Goal: Information Seeking & Learning: Learn about a topic

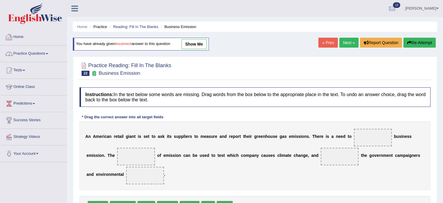
click at [24, 38] on link "Home" at bounding box center [33, 36] width 66 height 15
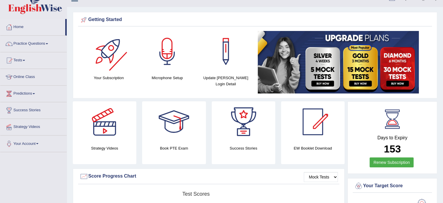
scroll to position [10, 0]
click at [33, 44] on link "Practice Questions" at bounding box center [33, 43] width 66 height 15
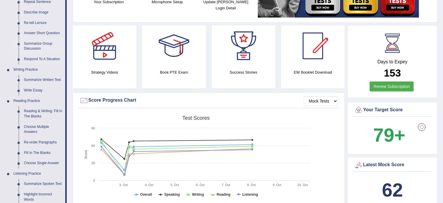
scroll to position [107, 0]
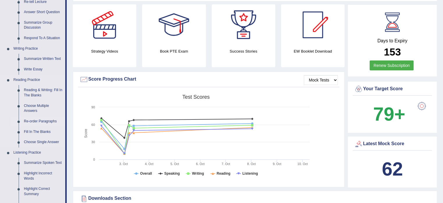
click at [39, 123] on link "Re-order Paragraphs" at bounding box center [43, 121] width 44 height 10
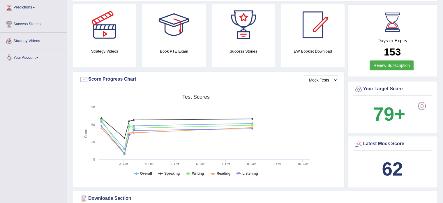
scroll to position [133, 0]
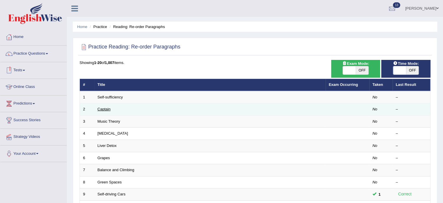
click at [103, 109] on link "Captain" at bounding box center [104, 109] width 13 height 4
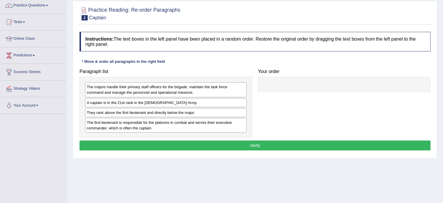
scroll to position [48, 0]
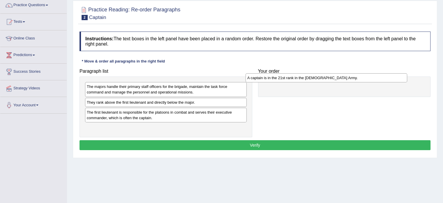
drag, startPoint x: 113, startPoint y: 104, endPoint x: 273, endPoint y: 80, distance: 162.5
click at [273, 80] on div "A captain is in the 21st rank in the [DEMOGRAPHIC_DATA] Army." at bounding box center [327, 77] width 162 height 9
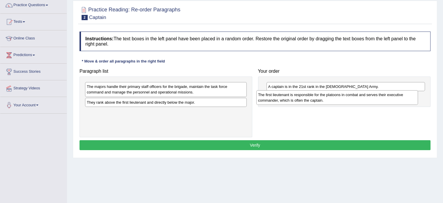
drag, startPoint x: 126, startPoint y: 115, endPoint x: 301, endPoint y: 96, distance: 175.7
click at [301, 96] on div "The first lieutenant is responsible for the platoons in combat and serves their…" at bounding box center [338, 97] width 162 height 15
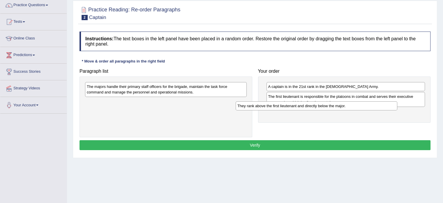
drag, startPoint x: 161, startPoint y: 102, endPoint x: 320, endPoint y: 106, distance: 158.7
click at [320, 106] on div "They rank above the first lieutenant and directly below the major." at bounding box center [317, 105] width 162 height 9
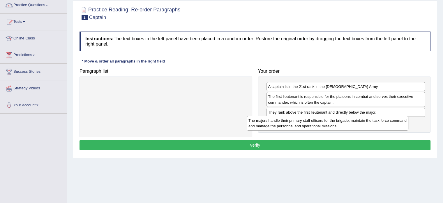
drag, startPoint x: 154, startPoint y: 90, endPoint x: 332, endPoint y: 125, distance: 181.8
click at [332, 125] on div "The majors handle their primary staff officers for the brigade, maintain the ta…" at bounding box center [328, 123] width 162 height 15
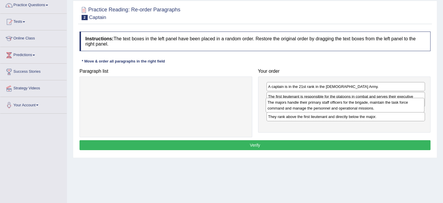
drag, startPoint x: 303, startPoint y: 127, endPoint x: 301, endPoint y: 106, distance: 21.4
click at [301, 106] on div "The majors handle their primary staff officers for the brigade, maintain the ta…" at bounding box center [345, 105] width 159 height 15
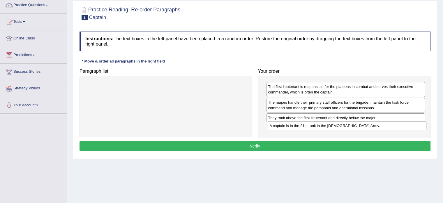
drag, startPoint x: 283, startPoint y: 87, endPoint x: 285, endPoint y: 126, distance: 39.4
click at [285, 126] on div "A captain is in the 21st rank in the US Army." at bounding box center [347, 125] width 159 height 9
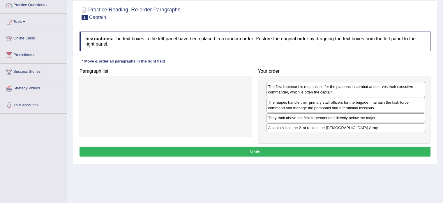
click at [268, 154] on button "Verify" at bounding box center [255, 151] width 351 height 10
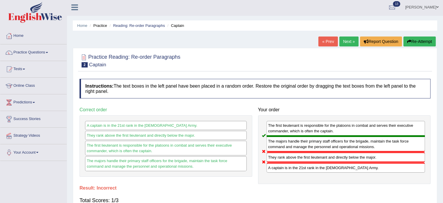
scroll to position [0, 0]
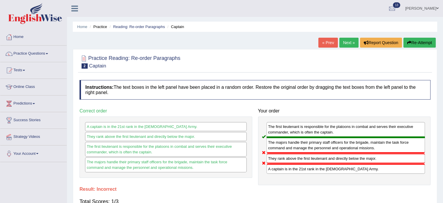
click at [350, 44] on link "Next »" at bounding box center [349, 43] width 19 height 10
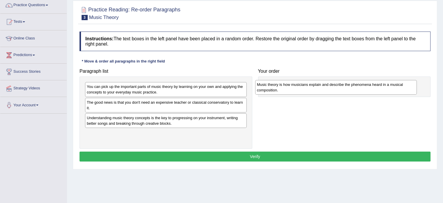
drag, startPoint x: 131, startPoint y: 119, endPoint x: 301, endPoint y: 86, distance: 173.4
click at [301, 86] on div "Music theory is how musicians explain and describe the phenomena heard in a mus…" at bounding box center [336, 87] width 162 height 15
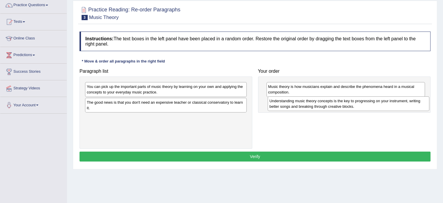
drag, startPoint x: 119, startPoint y: 122, endPoint x: 302, endPoint y: 105, distance: 183.6
click at [302, 105] on div "Understanding music theory concepts is the key to progressing on your instrumen…" at bounding box center [349, 103] width 162 height 15
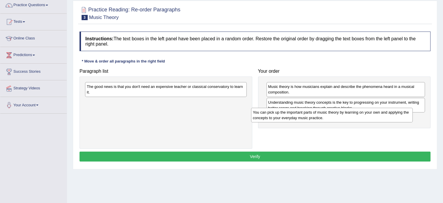
drag, startPoint x: 136, startPoint y: 90, endPoint x: 302, endPoint y: 116, distance: 168.3
click at [311, 116] on div "You can pick up the important parts of music theory by learning on your own and…" at bounding box center [332, 115] width 162 height 15
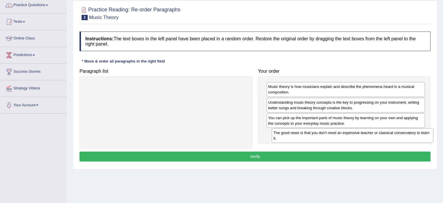
drag, startPoint x: 141, startPoint y: 90, endPoint x: 329, endPoint y: 136, distance: 192.9
click at [328, 136] on div "The good news is that you don't need an expensive teacher or classical conserva…" at bounding box center [353, 135] width 162 height 15
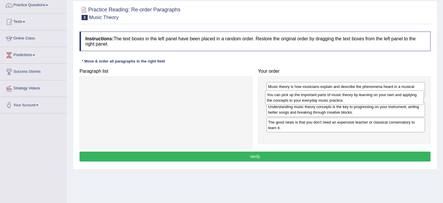
drag, startPoint x: 337, startPoint y: 125, endPoint x: 336, endPoint y: 102, distance: 22.5
click at [336, 102] on div "You can pick up the important parts of music theory by learning on your own and…" at bounding box center [344, 97] width 159 height 15
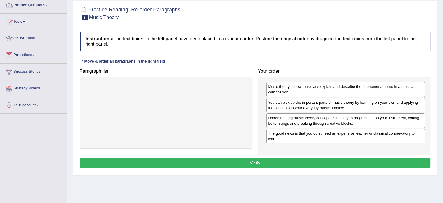
click at [300, 161] on button "Verify" at bounding box center [255, 162] width 351 height 10
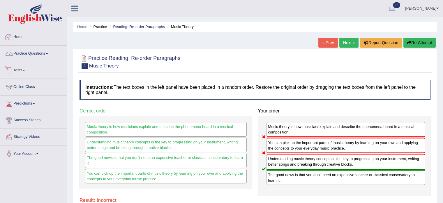
click at [16, 38] on link "Home" at bounding box center [33, 36] width 66 height 15
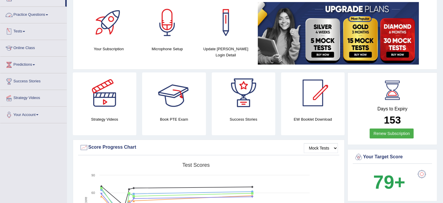
scroll to position [87, 0]
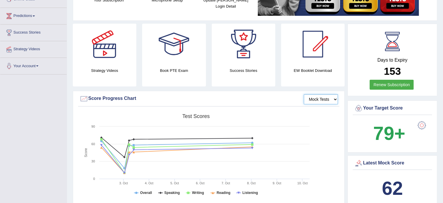
click at [320, 99] on select "Mock Tests" at bounding box center [321, 99] width 34 height 10
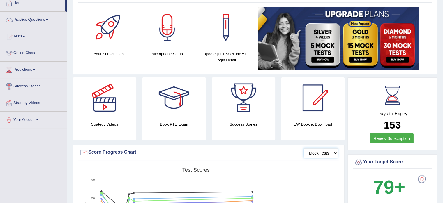
scroll to position [0, 0]
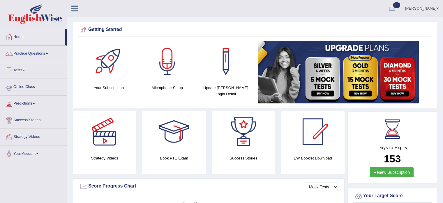
click at [26, 84] on link "Online Class" at bounding box center [33, 86] width 66 height 15
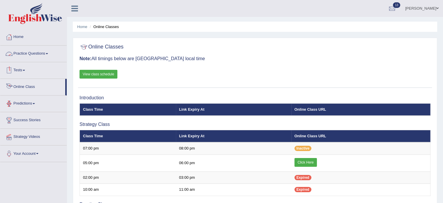
click at [29, 103] on link "Predictions" at bounding box center [33, 102] width 66 height 15
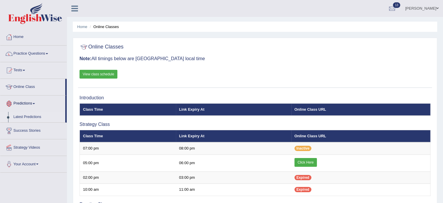
click at [18, 116] on link "Latest Predictions" at bounding box center [38, 117] width 55 height 10
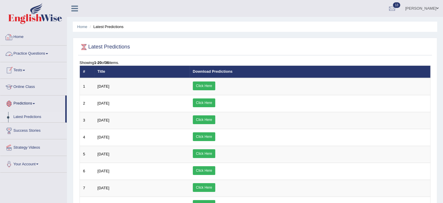
click at [19, 36] on link "Home" at bounding box center [33, 36] width 66 height 15
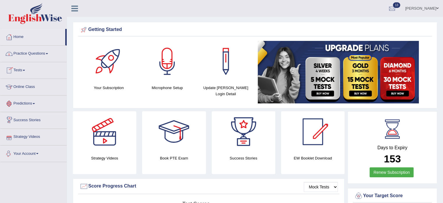
click at [37, 152] on link "Your Account" at bounding box center [33, 152] width 66 height 15
click at [20, 36] on link "Home" at bounding box center [32, 36] width 65 height 15
click at [108, 61] on div at bounding box center [108, 61] width 41 height 41
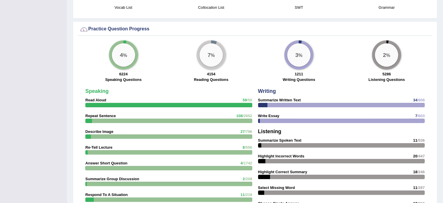
click at [129, 56] on div "4 %" at bounding box center [123, 54] width 23 height 23
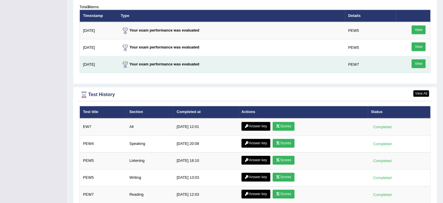
scroll to position [729, 0]
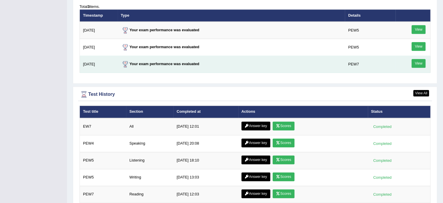
click at [418, 63] on link "View" at bounding box center [419, 63] width 14 height 9
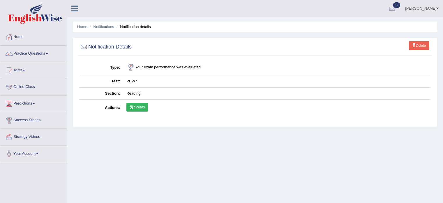
click at [138, 107] on link "Scores" at bounding box center [138, 107] width 22 height 9
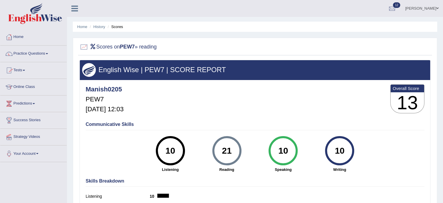
click at [23, 71] on link "Tests" at bounding box center [33, 69] width 66 height 15
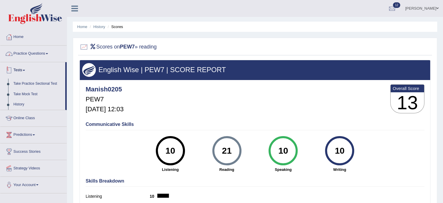
click at [29, 54] on link "Practice Questions" at bounding box center [33, 52] width 66 height 15
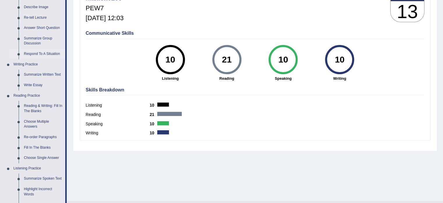
scroll to position [97, 0]
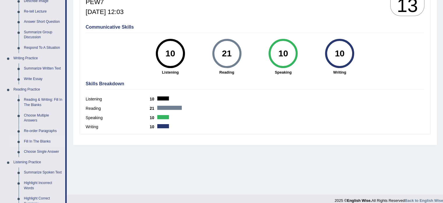
click at [44, 138] on link "Fill In The Blanks" at bounding box center [43, 141] width 44 height 10
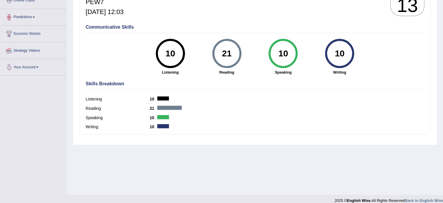
scroll to position [104, 0]
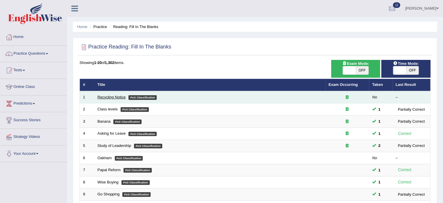
click at [115, 95] on link "Recycling Notice" at bounding box center [112, 97] width 28 height 4
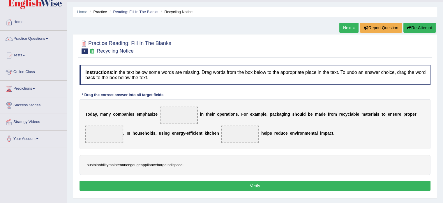
scroll to position [19, 0]
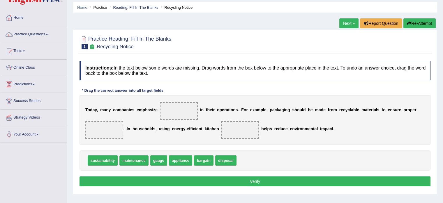
click at [220, 159] on span "disposal" at bounding box center [225, 160] width 21 height 10
drag, startPoint x: 179, startPoint y: 161, endPoint x: 231, endPoint y: 135, distance: 58.0
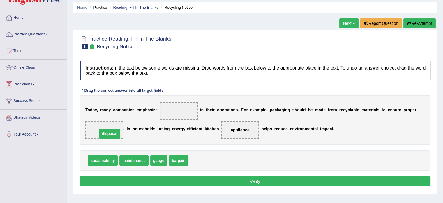
drag, startPoint x: 202, startPoint y: 160, endPoint x: 111, endPoint y: 133, distance: 95.2
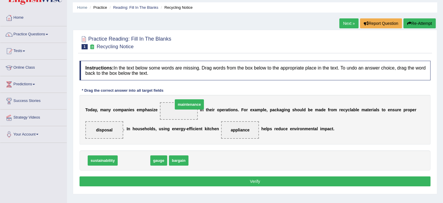
drag, startPoint x: 136, startPoint y: 162, endPoint x: 195, endPoint y: 104, distance: 82.3
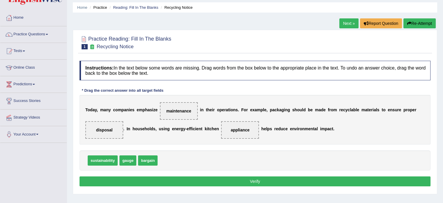
click at [201, 185] on button "Verify" at bounding box center [255, 181] width 351 height 10
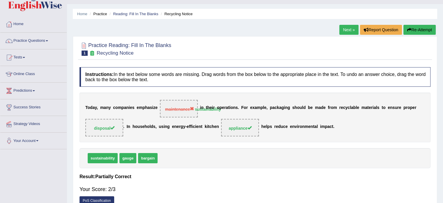
scroll to position [10, 0]
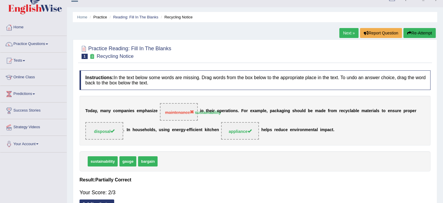
click at [345, 33] on link "Next »" at bounding box center [349, 33] width 19 height 10
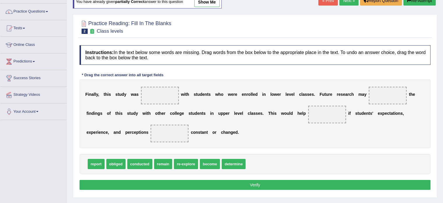
scroll to position [48, 0]
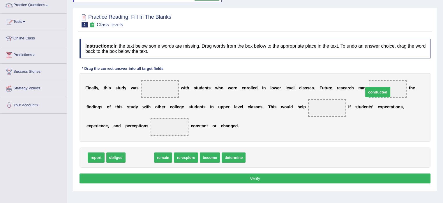
drag, startPoint x: 143, startPoint y: 155, endPoint x: 385, endPoint y: 87, distance: 251.2
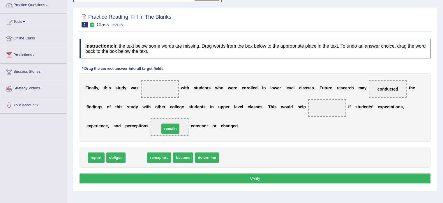
drag, startPoint x: 141, startPoint y: 158, endPoint x: 175, endPoint y: 129, distance: 44.7
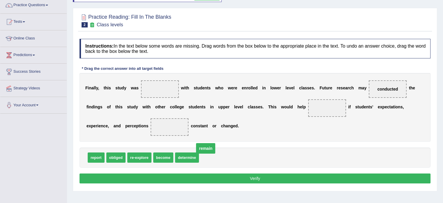
drag, startPoint x: 172, startPoint y: 127, endPoint x: 213, endPoint y: 154, distance: 49.6
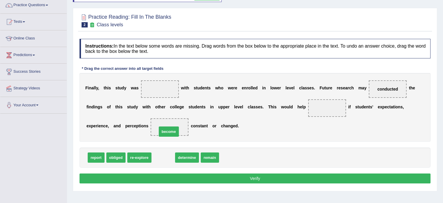
drag, startPoint x: 166, startPoint y: 157, endPoint x: 171, endPoint y: 130, distance: 26.8
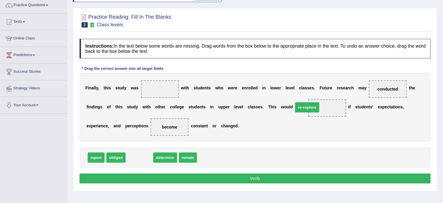
drag, startPoint x: 148, startPoint y: 156, endPoint x: 311, endPoint y: 104, distance: 170.7
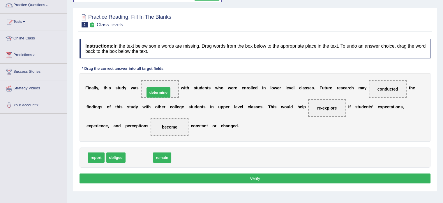
drag, startPoint x: 142, startPoint y: 158, endPoint x: 161, endPoint y: 93, distance: 68.1
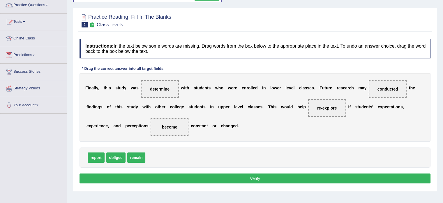
click at [221, 178] on button "Verify" at bounding box center [255, 178] width 351 height 10
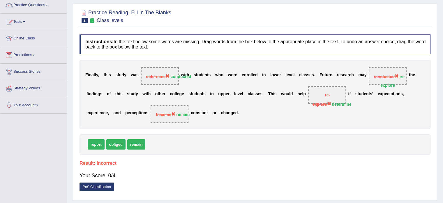
drag, startPoint x: 179, startPoint y: 112, endPoint x: 199, endPoint y: 112, distance: 20.4
click at [199, 112] on div "F i n a l l y , t h i s s t u d y w a s determine conducted w i t h s t u d e n…" at bounding box center [255, 94] width 351 height 69
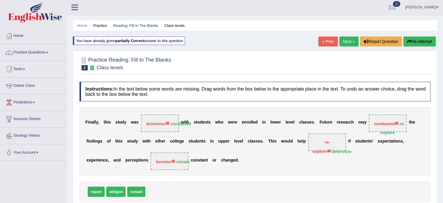
scroll to position [0, 0]
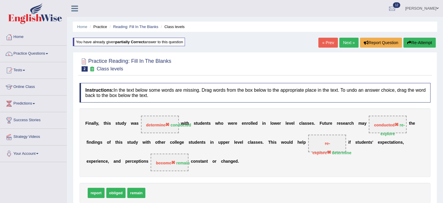
click at [345, 45] on link "Next »" at bounding box center [349, 43] width 19 height 10
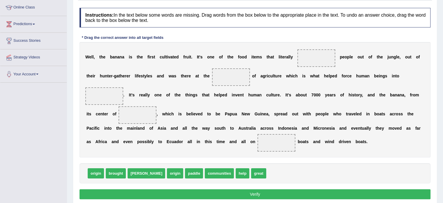
scroll to position [82, 0]
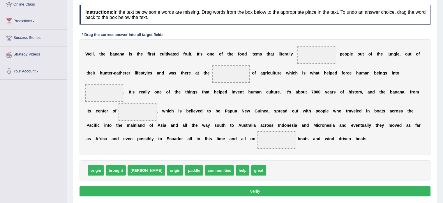
drag, startPoint x: 161, startPoint y: 170, endPoint x: 251, endPoint y: 92, distance: 119.6
click at [251, 92] on div "Instructions: In the text below some words are missing. Drag words from the box…" at bounding box center [255, 101] width 354 height 199
drag, startPoint x: 99, startPoint y: 169, endPoint x: 313, endPoint y: 52, distance: 243.6
drag, startPoint x: 310, startPoint y: 53, endPoint x: 241, endPoint y: 153, distance: 121.5
click at [241, 153] on div "W e l l , t h e b a n a n a i s t h e f i r s t c u l t i v a t e d f r u i t .…" at bounding box center [255, 96] width 351 height 115
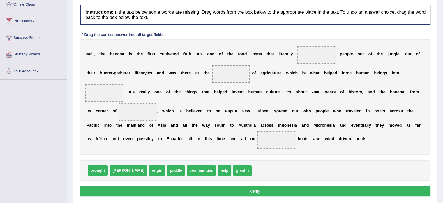
drag, startPoint x: 316, startPoint y: 54, endPoint x: 241, endPoint y: 169, distance: 137.6
drag, startPoint x: 204, startPoint y: 170, endPoint x: 320, endPoint y: 53, distance: 164.9
drag, startPoint x: 224, startPoint y: 170, endPoint x: 228, endPoint y: 83, distance: 87.6
drag, startPoint x: 232, startPoint y: 74, endPoint x: 141, endPoint y: 113, distance: 98.4
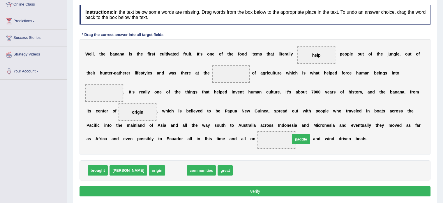
drag, startPoint x: 156, startPoint y: 168, endPoint x: 283, endPoint y: 136, distance: 131.3
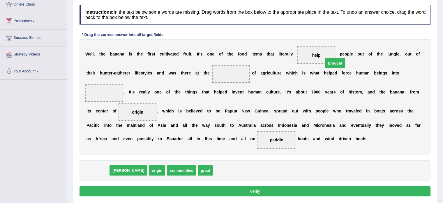
drag, startPoint x: 97, startPoint y: 170, endPoint x: 325, endPoint y: 59, distance: 253.8
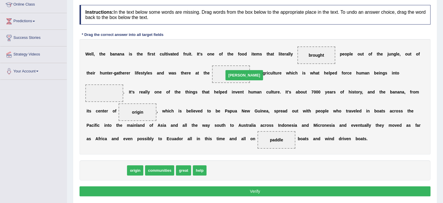
drag, startPoint x: 96, startPoint y: 170, endPoint x: 235, endPoint y: 72, distance: 170.6
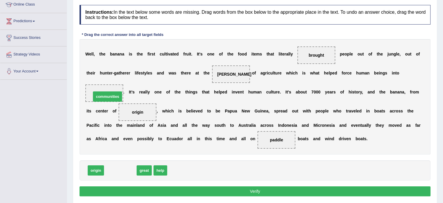
drag, startPoint x: 125, startPoint y: 173, endPoint x: 112, endPoint y: 99, distance: 75.7
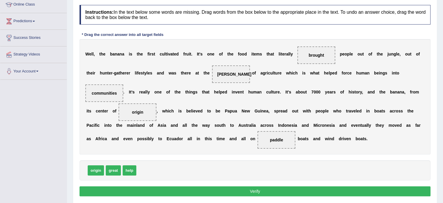
click at [216, 193] on button "Verify" at bounding box center [255, 191] width 351 height 10
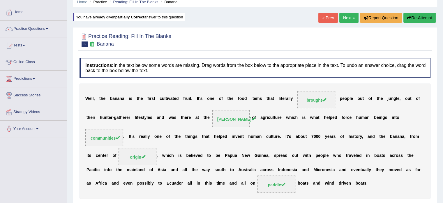
scroll to position [24, 0]
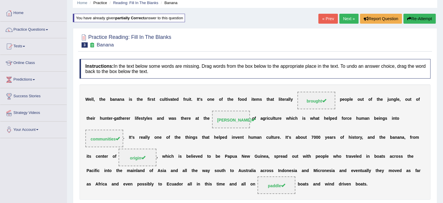
click at [346, 21] on link "Next »" at bounding box center [349, 19] width 19 height 10
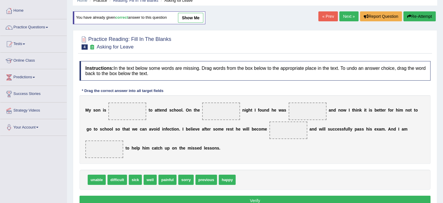
scroll to position [29, 0]
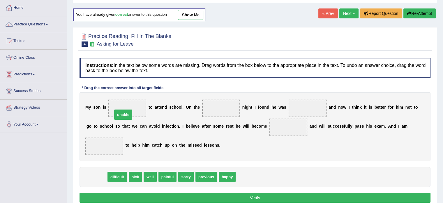
drag, startPoint x: 98, startPoint y: 176, endPoint x: 125, endPoint y: 113, distance: 67.5
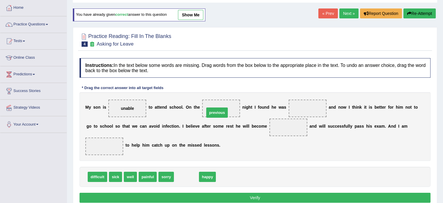
drag, startPoint x: 190, startPoint y: 174, endPoint x: 221, endPoint y: 110, distance: 71.1
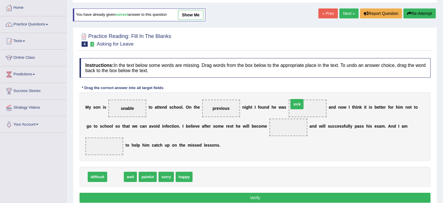
drag, startPoint x: 117, startPoint y: 176, endPoint x: 299, endPoint y: 105, distance: 195.1
drag, startPoint x: 115, startPoint y: 176, endPoint x: 269, endPoint y: 133, distance: 159.0
click at [254, 135] on span "well" at bounding box center [247, 139] width 13 height 10
drag, startPoint x: 117, startPoint y: 176, endPoint x: 285, endPoint y: 126, distance: 175.3
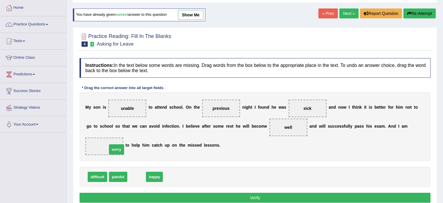
drag, startPoint x: 139, startPoint y: 177, endPoint x: 119, endPoint y: 149, distance: 34.0
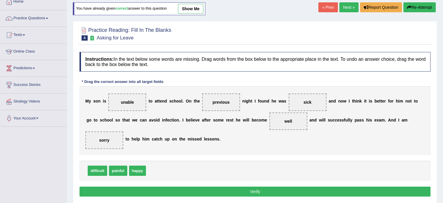
scroll to position [39, 0]
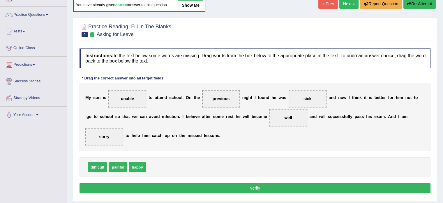
click at [202, 187] on button "Verify" at bounding box center [255, 188] width 351 height 10
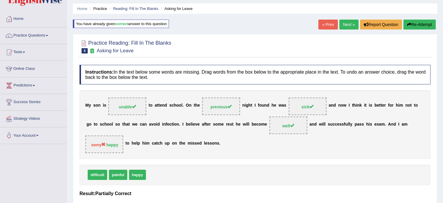
scroll to position [0, 0]
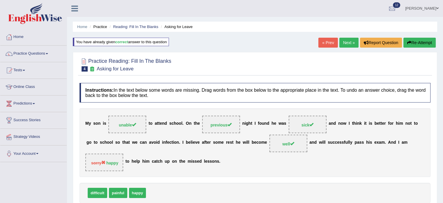
click at [353, 44] on link "Next »" at bounding box center [349, 43] width 19 height 10
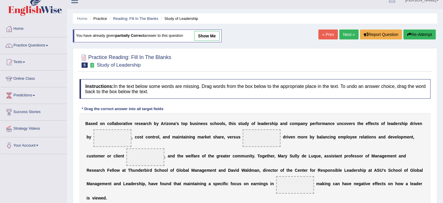
scroll to position [39, 0]
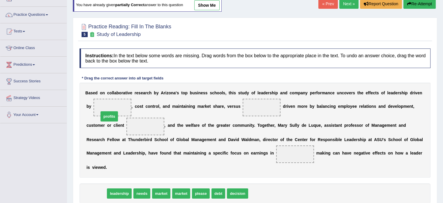
drag, startPoint x: 100, startPoint y: 192, endPoint x: 117, endPoint y: 109, distance: 84.4
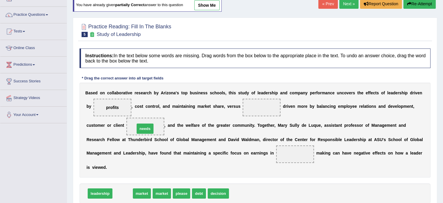
drag, startPoint x: 126, startPoint y: 192, endPoint x: 148, endPoint y: 127, distance: 68.1
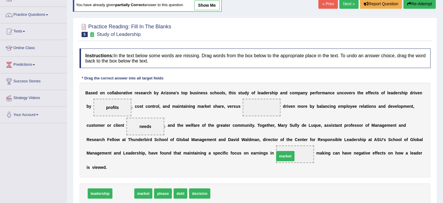
drag, startPoint x: 126, startPoint y: 193, endPoint x: 295, endPoint y: 153, distance: 173.2
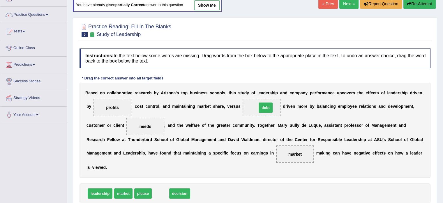
drag, startPoint x: 173, startPoint y: 190, endPoint x: 270, endPoint y: 108, distance: 127.0
drag, startPoint x: 148, startPoint y: 127, endPoint x: 177, endPoint y: 190, distance: 70.1
drag, startPoint x: 162, startPoint y: 197, endPoint x: 143, endPoint y: 132, distance: 67.3
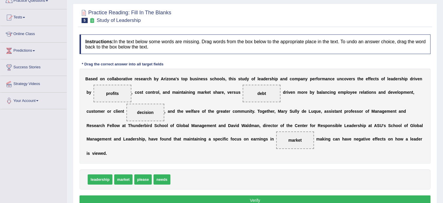
scroll to position [78, 0]
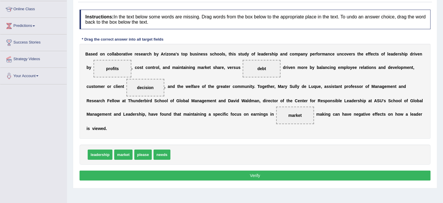
click at [234, 175] on button "Verify" at bounding box center [255, 175] width 351 height 10
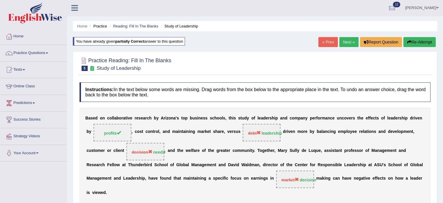
scroll to position [0, 0]
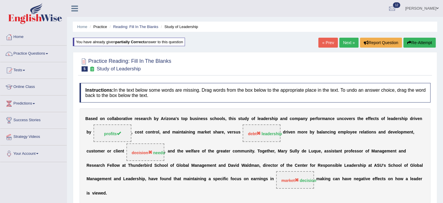
click at [421, 44] on button "Re-Attempt" at bounding box center [420, 43] width 32 height 10
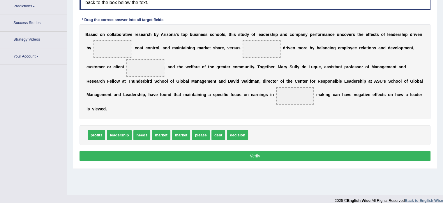
scroll to position [104, 0]
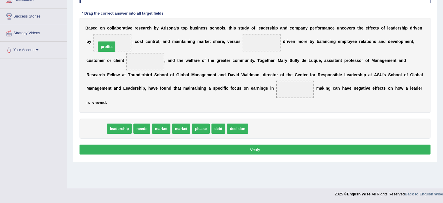
drag, startPoint x: 97, startPoint y: 128, endPoint x: 108, endPoint y: 43, distance: 85.4
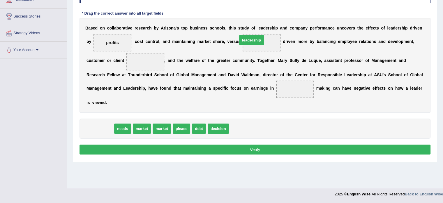
drag, startPoint x: 108, startPoint y: 130, endPoint x: 261, endPoint y: 42, distance: 175.8
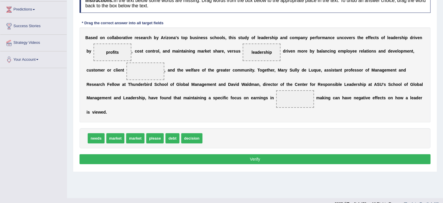
scroll to position [84, 0]
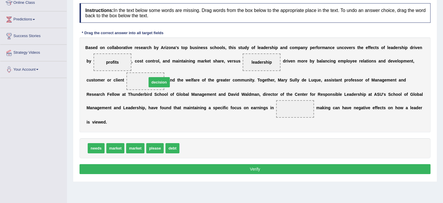
drag, startPoint x: 187, startPoint y: 147, endPoint x: 154, endPoint y: 81, distance: 73.7
drag, startPoint x: 98, startPoint y: 147, endPoint x: 285, endPoint y: 111, distance: 190.9
click at [240, 169] on button "Verify" at bounding box center [255, 169] width 351 height 10
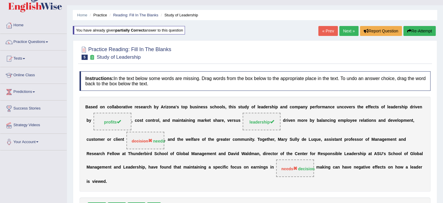
scroll to position [6, 0]
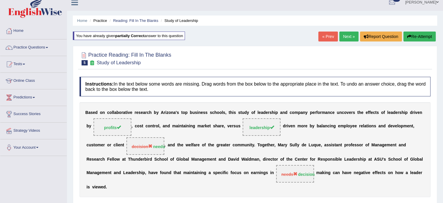
click at [348, 34] on link "Next »" at bounding box center [349, 36] width 19 height 10
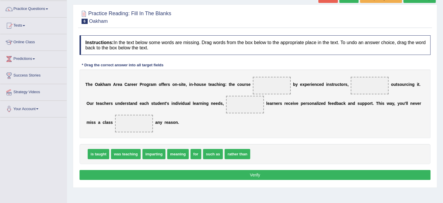
scroll to position [48, 0]
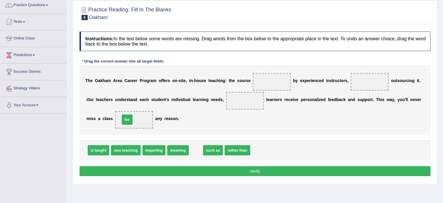
drag, startPoint x: 196, startPoint y: 150, endPoint x: 127, endPoint y: 119, distance: 75.3
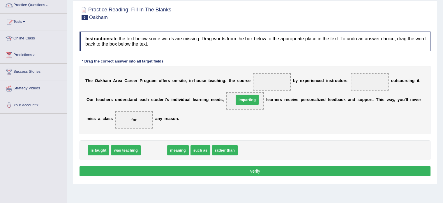
drag, startPoint x: 155, startPoint y: 151, endPoint x: 248, endPoint y: 100, distance: 106.2
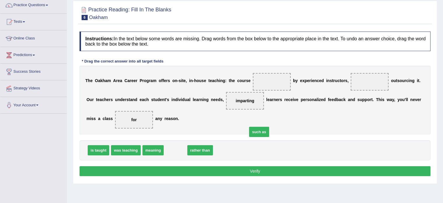
drag, startPoint x: 178, startPoint y: 151, endPoint x: 258, endPoint y: 138, distance: 80.6
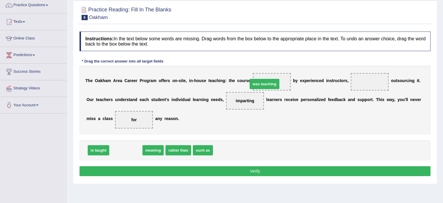
drag, startPoint x: 125, startPoint y: 152, endPoint x: 264, endPoint y: 86, distance: 153.6
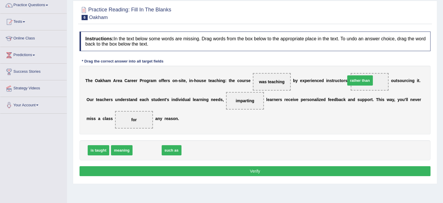
drag, startPoint x: 161, startPoint y: 147, endPoint x: 364, endPoint y: 79, distance: 214.6
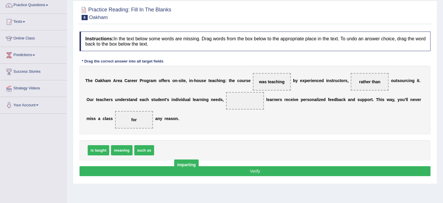
drag, startPoint x: 250, startPoint y: 99, endPoint x: 188, endPoint y: 164, distance: 89.1
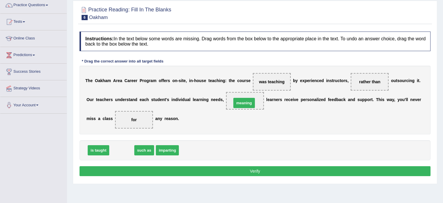
drag, startPoint x: 122, startPoint y: 150, endPoint x: 245, endPoint y: 103, distance: 131.3
click at [251, 171] on button "Verify" at bounding box center [255, 171] width 351 height 10
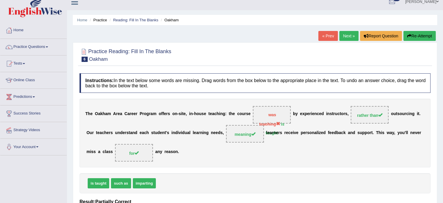
scroll to position [0, 0]
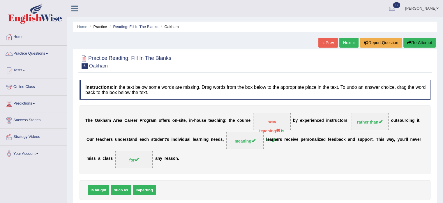
click at [350, 42] on link "Next »" at bounding box center [349, 43] width 19 height 10
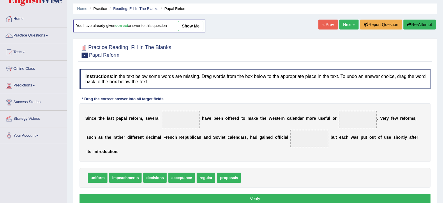
scroll to position [19, 0]
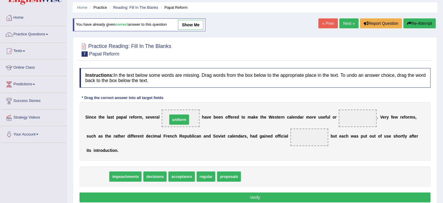
drag, startPoint x: 113, startPoint y: 170, endPoint x: 184, endPoint y: 118, distance: 88.1
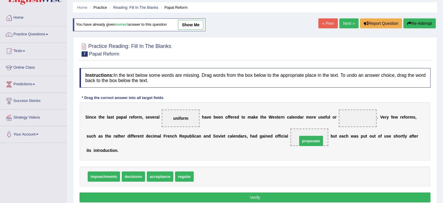
drag, startPoint x: 212, startPoint y: 178, endPoint x: 315, endPoint y: 143, distance: 109.7
drag, startPoint x: 311, startPoint y: 136, endPoint x: 241, endPoint y: 177, distance: 81.0
drag, startPoint x: 167, startPoint y: 175, endPoint x: 320, endPoint y: 139, distance: 156.7
drag, startPoint x: 186, startPoint y: 118, endPoint x: 213, endPoint y: 180, distance: 67.9
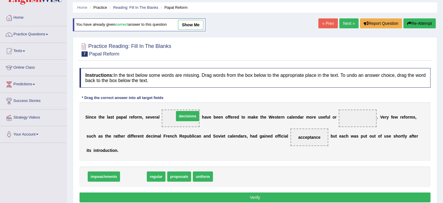
drag, startPoint x: 133, startPoint y: 176, endPoint x: 187, endPoint y: 116, distance: 81.1
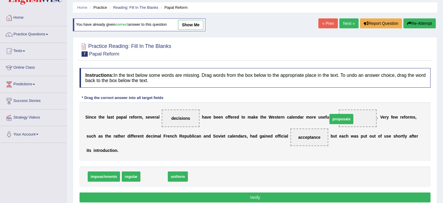
drag, startPoint x: 188, startPoint y: 165, endPoint x: 356, endPoint y: 118, distance: 174.9
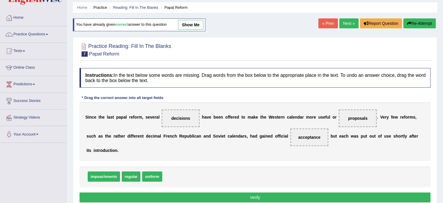
click at [255, 194] on button "Verify" at bounding box center [255, 197] width 351 height 10
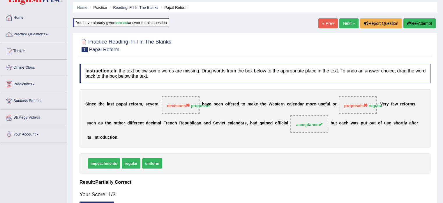
drag, startPoint x: 190, startPoint y: 104, endPoint x: 237, endPoint y: 105, distance: 46.4
click at [237, 105] on div "S i n c e t h e l a s t p a p a l r e f o r m , s e v e r a l decisions proposa…" at bounding box center [255, 118] width 351 height 58
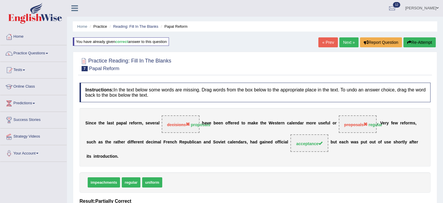
scroll to position [0, 0]
click at [346, 45] on link "Next »" at bounding box center [349, 43] width 19 height 10
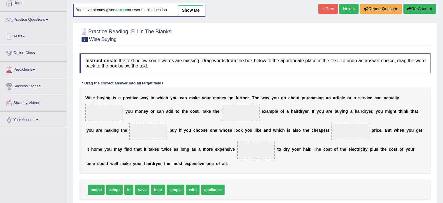
scroll to position [39, 0]
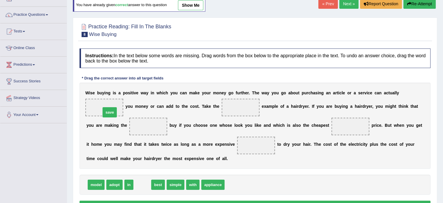
drag, startPoint x: 142, startPoint y: 184, endPoint x: 109, endPoint y: 112, distance: 79.3
drag, startPoint x: 141, startPoint y: 183, endPoint x: 241, endPoint y: 102, distance: 128.3
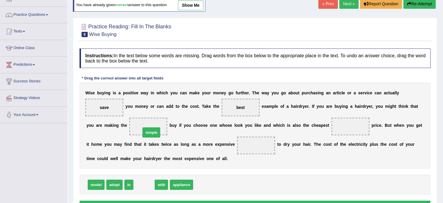
drag, startPoint x: 148, startPoint y: 183, endPoint x: 155, endPoint y: 128, distance: 55.3
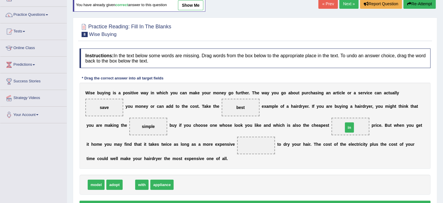
drag, startPoint x: 129, startPoint y: 184, endPoint x: 350, endPoint y: 127, distance: 228.0
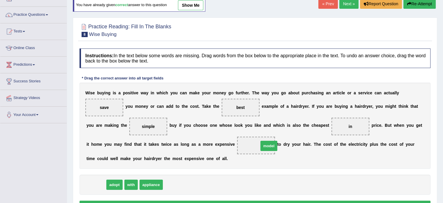
drag, startPoint x: 97, startPoint y: 185, endPoint x: 266, endPoint y: 147, distance: 173.6
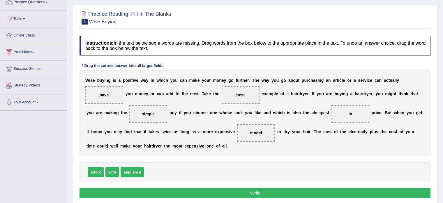
scroll to position [68, 0]
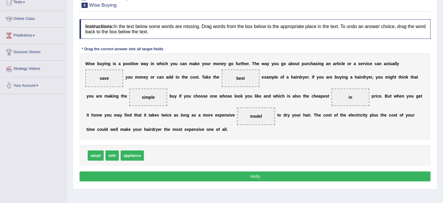
click at [218, 175] on button "Verify" at bounding box center [255, 176] width 351 height 10
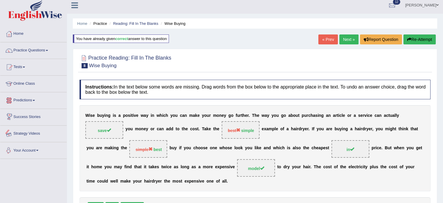
scroll to position [0, 0]
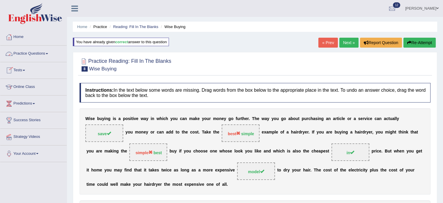
click at [44, 53] on link "Practice Questions" at bounding box center [33, 52] width 66 height 15
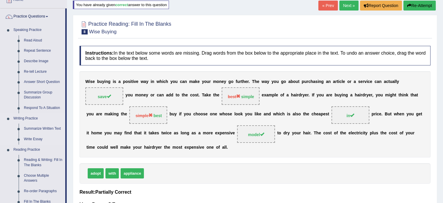
scroll to position [29, 0]
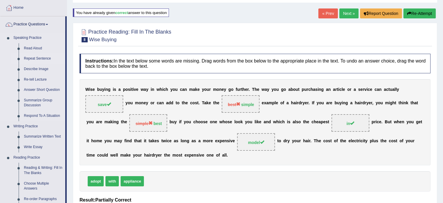
click at [38, 57] on link "Repeat Sentence" at bounding box center [43, 58] width 44 height 10
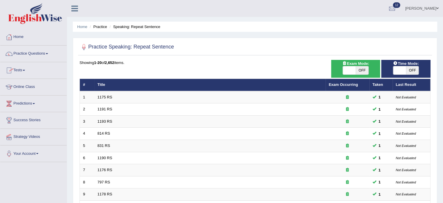
click at [365, 71] on span "OFF" at bounding box center [362, 70] width 13 height 8
checkbox input "true"
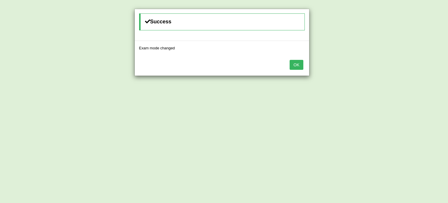
click at [304, 65] on div "OK" at bounding box center [222, 65] width 174 height 20
click at [296, 64] on button "OK" at bounding box center [296, 65] width 13 height 10
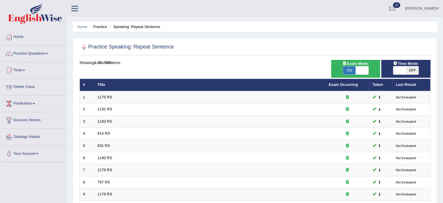
click at [418, 73] on span "OFF" at bounding box center [412, 70] width 13 height 8
checkbox input "true"
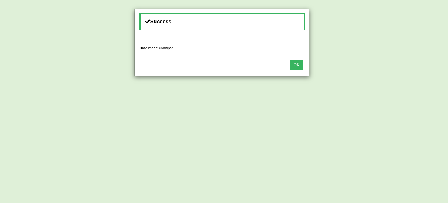
click at [299, 64] on button "OK" at bounding box center [296, 65] width 13 height 10
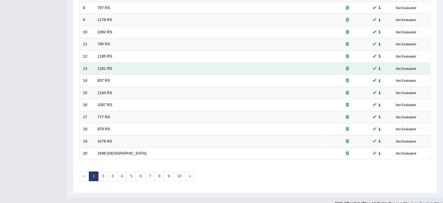
scroll to position [182, 0]
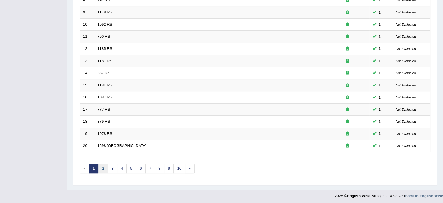
click at [99, 166] on link "2" at bounding box center [103, 169] width 10 height 10
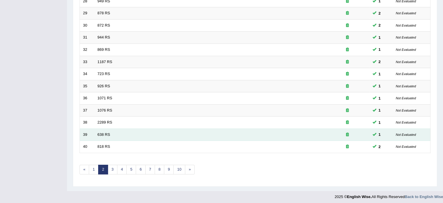
scroll to position [182, 0]
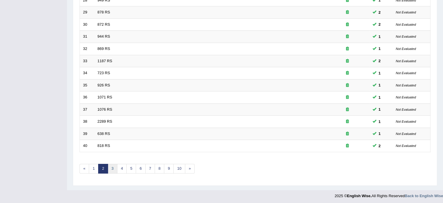
click at [114, 169] on link "3" at bounding box center [113, 169] width 10 height 10
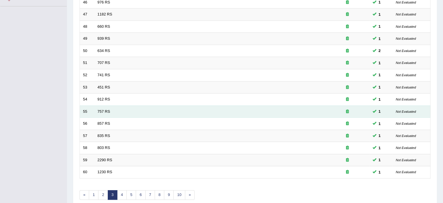
scroll to position [182, 0]
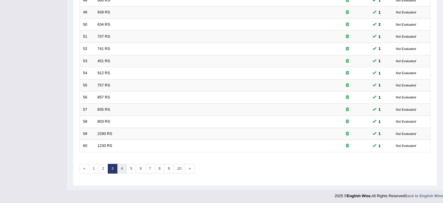
click at [120, 168] on link "4" at bounding box center [122, 169] width 10 height 10
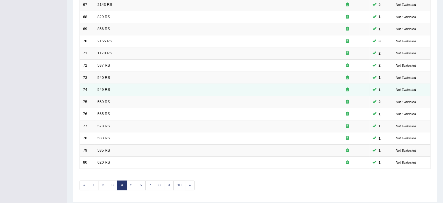
scroll to position [182, 0]
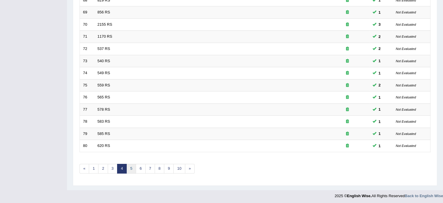
click at [132, 166] on link "5" at bounding box center [132, 169] width 10 height 10
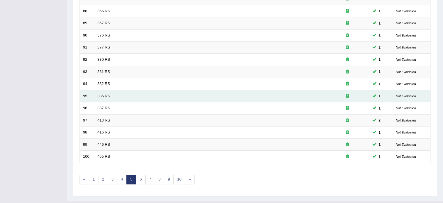
scroll to position [182, 0]
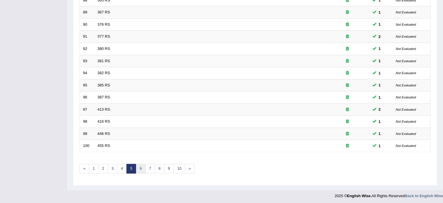
click at [138, 166] on link "6" at bounding box center [141, 169] width 10 height 10
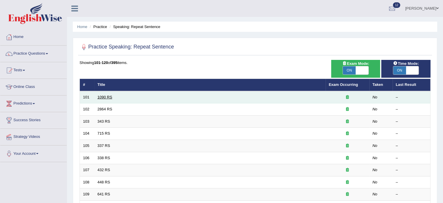
click at [105, 97] on link "1090 RS" at bounding box center [105, 97] width 15 height 4
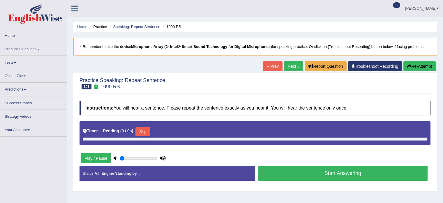
type input "0.8"
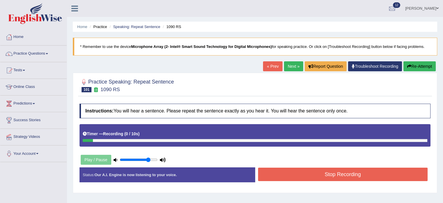
click at [413, 66] on button "Re-Attempt" at bounding box center [420, 66] width 32 height 10
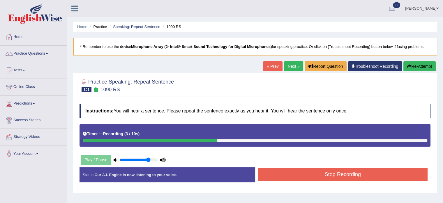
click at [324, 177] on button "Stop Recording" at bounding box center [343, 173] width 170 height 13
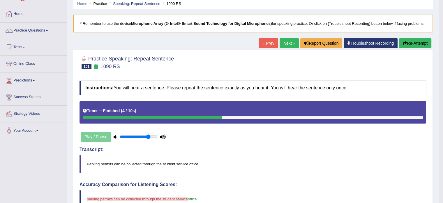
scroll to position [10, 0]
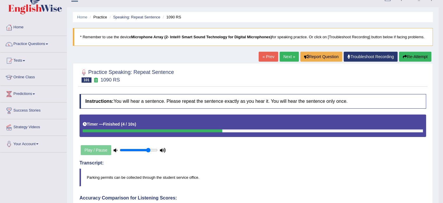
click at [285, 58] on link "Next »" at bounding box center [289, 57] width 19 height 10
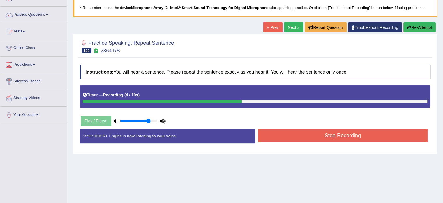
click at [358, 137] on button "Stop Recording" at bounding box center [343, 135] width 170 height 13
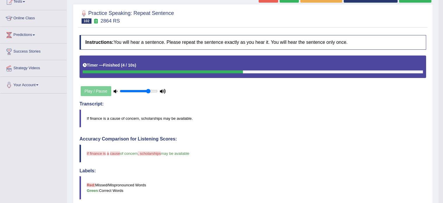
scroll to position [48, 0]
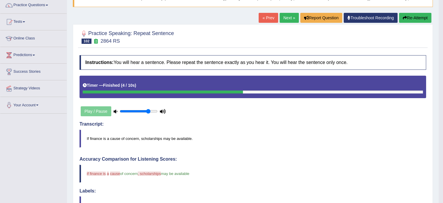
click at [287, 20] on link "Next »" at bounding box center [289, 18] width 19 height 10
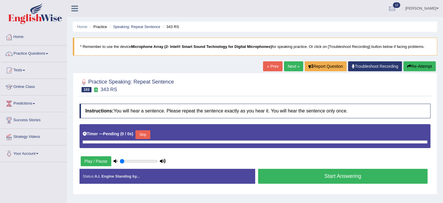
type input "0.8"
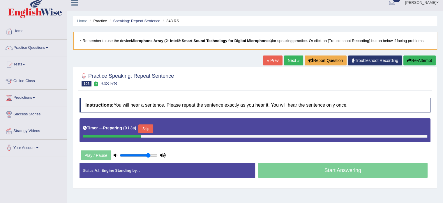
scroll to position [10, 0]
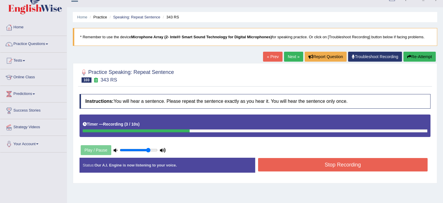
click at [350, 165] on button "Stop Recording" at bounding box center [343, 164] width 170 height 13
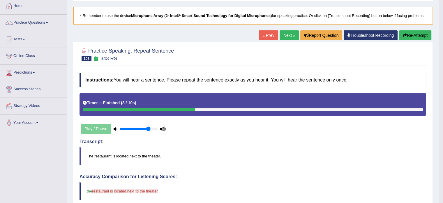
scroll to position [19, 0]
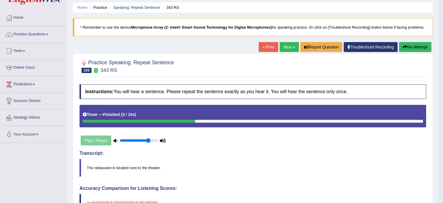
click at [283, 46] on link "Next »" at bounding box center [289, 47] width 19 height 10
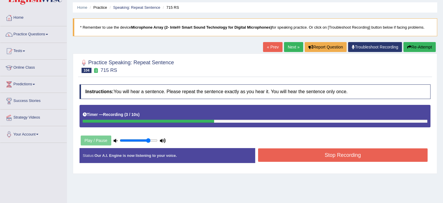
click at [366, 159] on button "Stop Recording" at bounding box center [343, 154] width 170 height 13
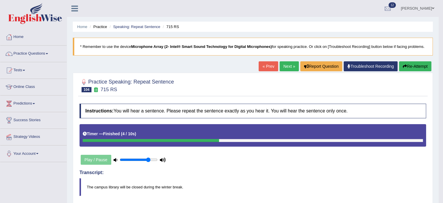
click at [285, 66] on link "Next »" at bounding box center [289, 66] width 19 height 10
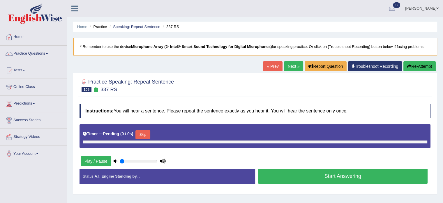
scroll to position [12, 0]
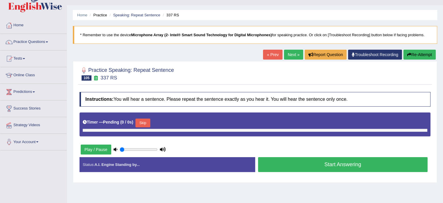
type input "0.8"
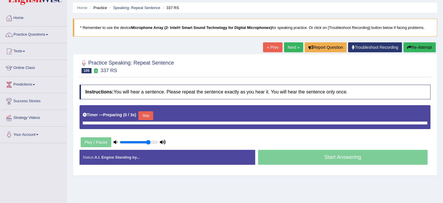
scroll to position [19, 0]
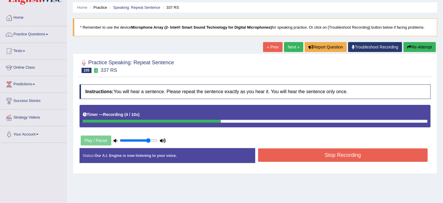
click at [328, 154] on button "Stop Recording" at bounding box center [343, 154] width 170 height 13
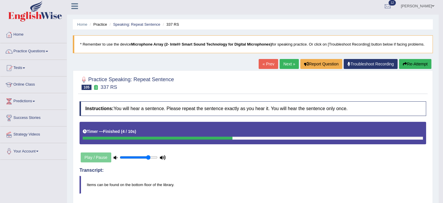
scroll to position [0, 0]
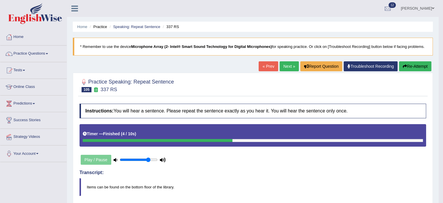
click at [280, 67] on link "Next »" at bounding box center [289, 66] width 19 height 10
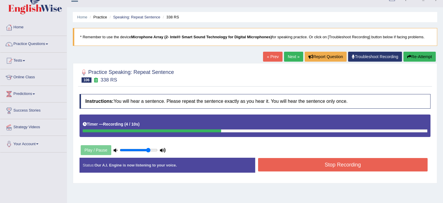
click at [355, 161] on button "Stop Recording" at bounding box center [343, 164] width 170 height 13
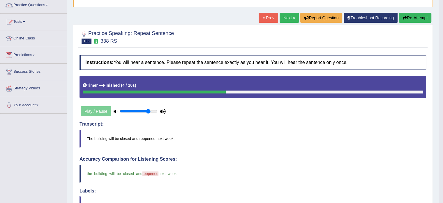
scroll to position [29, 0]
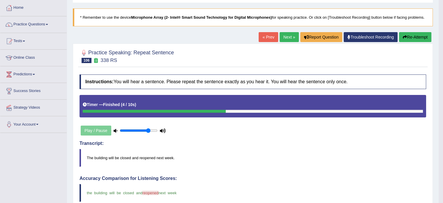
click at [283, 38] on link "Next »" at bounding box center [289, 37] width 19 height 10
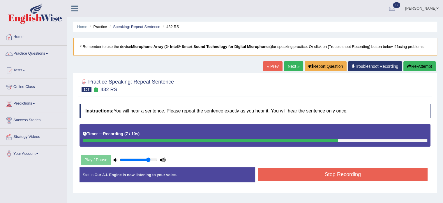
click at [355, 177] on button "Stop Recording" at bounding box center [343, 173] width 170 height 13
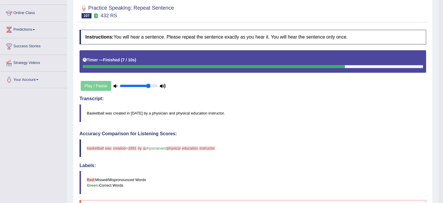
scroll to position [48, 0]
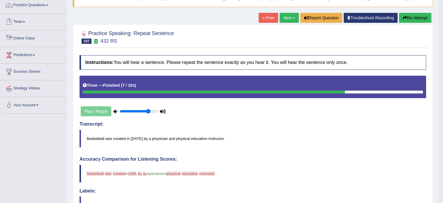
click at [33, 3] on link "Practice Questions" at bounding box center [33, 4] width 66 height 15
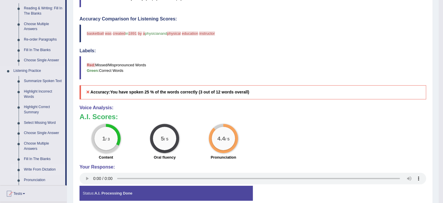
scroll to position [185, 0]
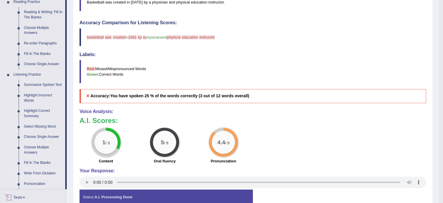
click at [33, 171] on link "Write From Dictation" at bounding box center [43, 173] width 44 height 10
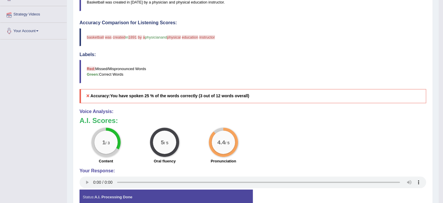
scroll to position [90, 0]
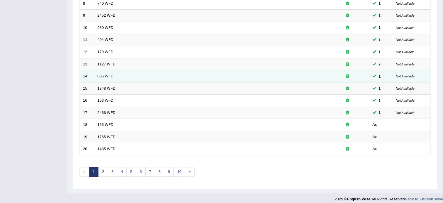
scroll to position [182, 0]
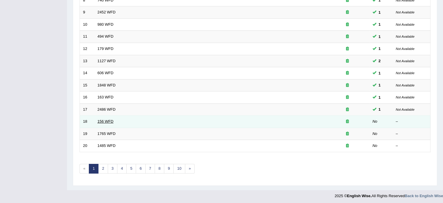
click at [110, 119] on link "156 WFD" at bounding box center [106, 121] width 16 height 4
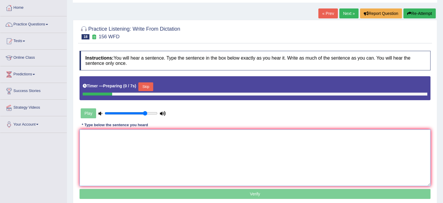
click at [146, 154] on textarea at bounding box center [255, 157] width 351 height 57
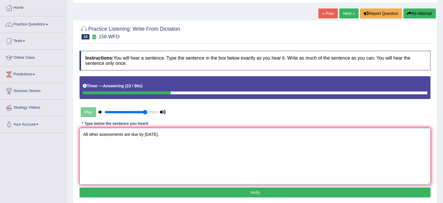
type textarea "All other assessments are due by tomorrow."
click at [207, 186] on div "Instructions: You will hear a sentence. Type the sentence in the box below exac…" at bounding box center [255, 125] width 354 height 154
click at [208, 190] on button "Verify" at bounding box center [255, 192] width 351 height 10
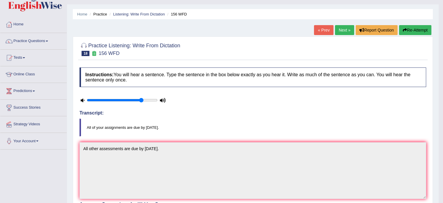
scroll to position [10, 0]
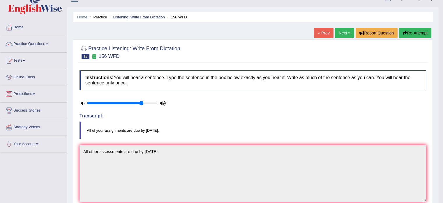
click at [341, 35] on link "Next »" at bounding box center [344, 33] width 19 height 10
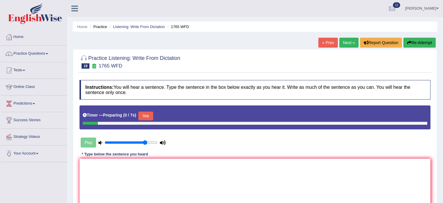
click at [143, 167] on textarea at bounding box center [255, 186] width 351 height 57
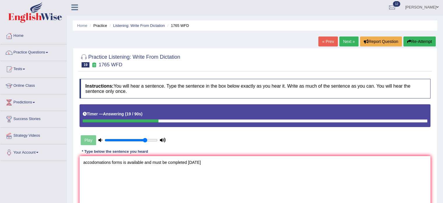
scroll to position [19, 0]
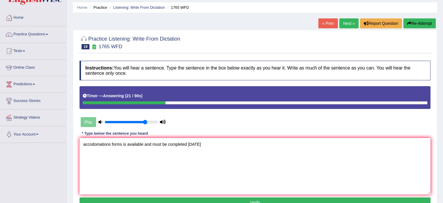
click at [85, 143] on textarea "accodomations forms is available and must be completed in 2 months" at bounding box center [255, 166] width 351 height 57
click at [211, 141] on textarea "Accodomations forms is available and must be completed in 2 months" at bounding box center [255, 166] width 351 height 57
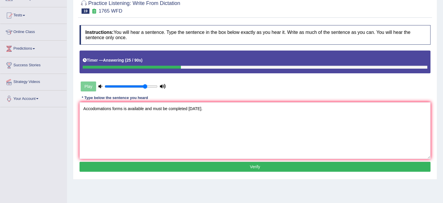
scroll to position [58, 0]
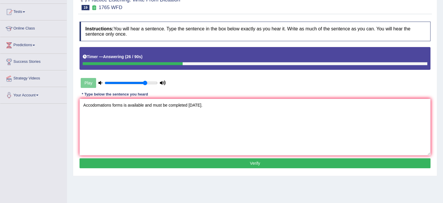
type textarea "Accodomations forms is available and must be completed in 2 months."
click at [232, 162] on button "Verify" at bounding box center [255, 163] width 351 height 10
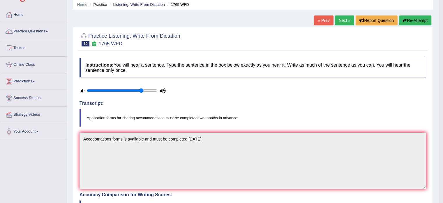
scroll to position [19, 0]
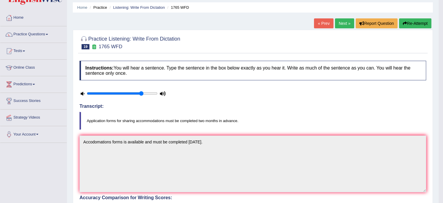
click at [342, 24] on link "Next »" at bounding box center [344, 23] width 19 height 10
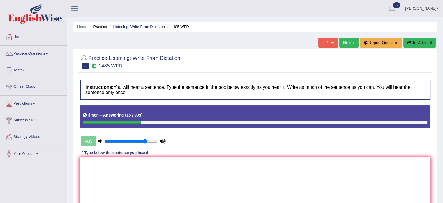
click at [159, 172] on textarea at bounding box center [255, 185] width 351 height 57
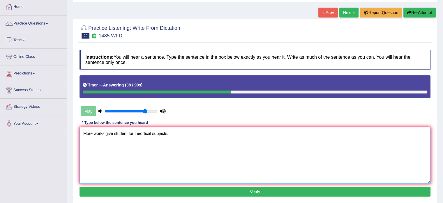
scroll to position [48, 0]
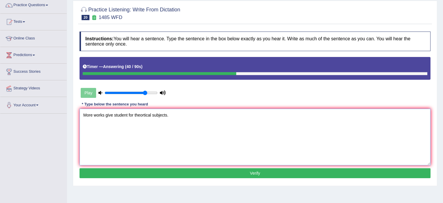
type textarea "More works give student for theortical subjects."
click at [217, 172] on button "Verify" at bounding box center [255, 173] width 351 height 10
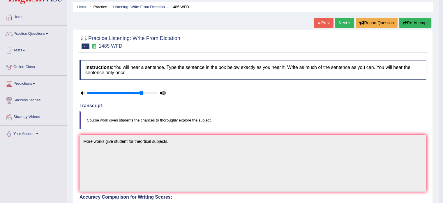
scroll to position [0, 0]
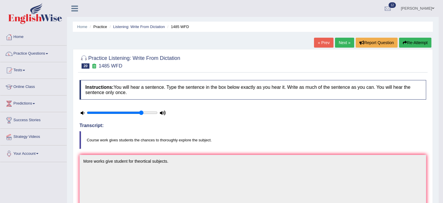
click at [344, 43] on link "Next »" at bounding box center [344, 43] width 19 height 10
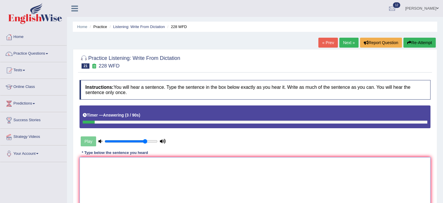
click at [155, 174] on textarea at bounding box center [255, 185] width 351 height 57
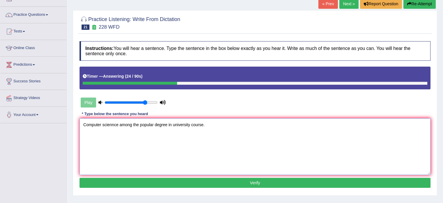
scroll to position [48, 0]
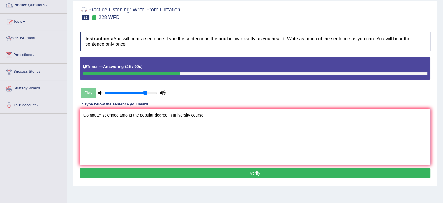
type textarea "Computer sciennce among the popular degree in university course."
click at [196, 175] on button "Verify" at bounding box center [255, 173] width 351 height 10
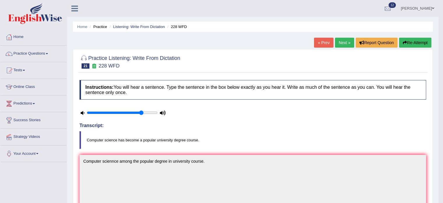
scroll to position [0, 0]
click at [344, 42] on link "Next »" at bounding box center [344, 43] width 19 height 10
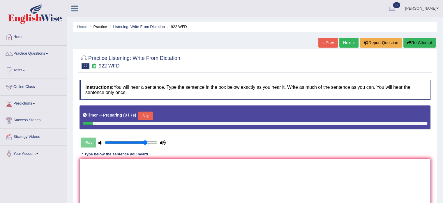
click at [119, 168] on textarea at bounding box center [255, 186] width 351 height 57
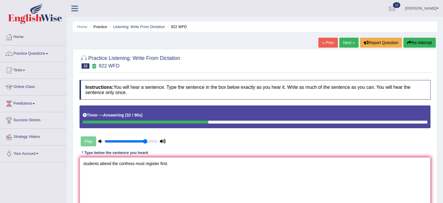
click at [85, 163] on textarea "students attend the confress must register first." at bounding box center [255, 185] width 351 height 57
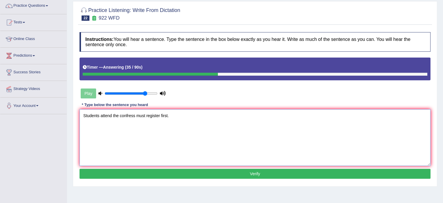
scroll to position [48, 0]
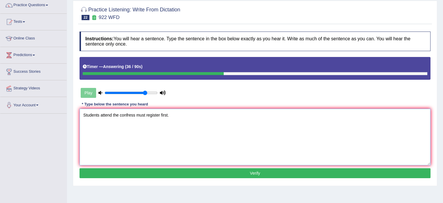
type textarea "Students attend the confress must register first."
click at [192, 173] on button "Verify" at bounding box center [255, 173] width 351 height 10
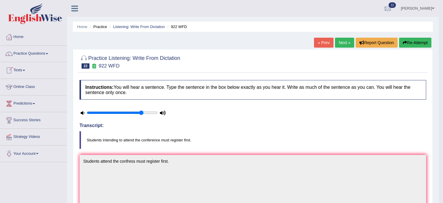
scroll to position [0, 0]
click at [52, 59] on link "Practice Questions" at bounding box center [33, 52] width 66 height 15
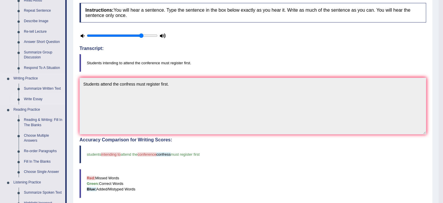
scroll to position [78, 0]
click at [38, 123] on link "Reading & Writing: Fill In The Blanks" at bounding box center [43, 121] width 44 height 15
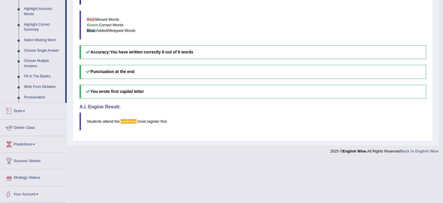
scroll to position [224, 0]
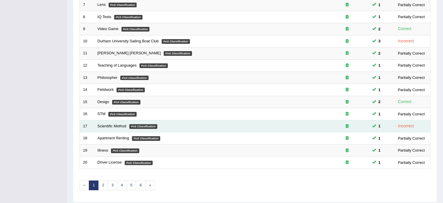
scroll to position [182, 0]
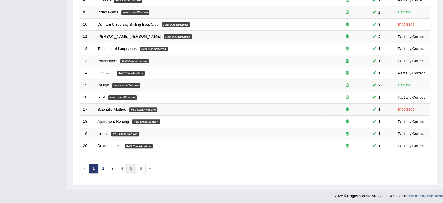
click at [133, 168] on link "5" at bounding box center [132, 169] width 10 height 10
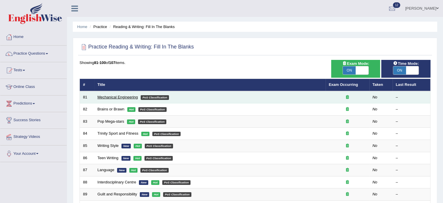
click at [117, 97] on link "Mechanical Engineering" at bounding box center [118, 97] width 41 height 4
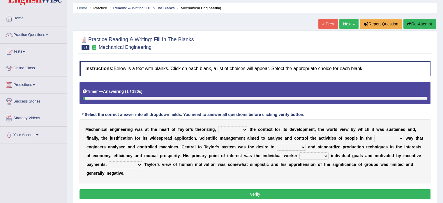
scroll to position [19, 0]
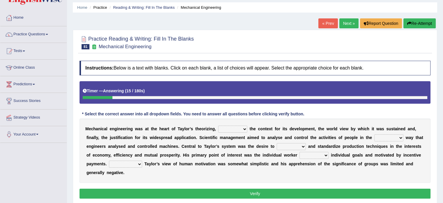
click at [231, 130] on select "pressed providing analysed controlled" at bounding box center [232, 128] width 29 height 7
select select "providing"
click at [218, 125] on select "pressed providing analysed controlled" at bounding box center [232, 128] width 29 height 7
click at [385, 135] on select "blame same straight than" at bounding box center [389, 137] width 29 height 7
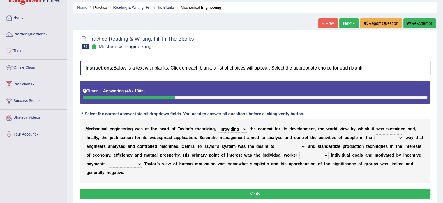
click at [385, 135] on select "blame same straight than" at bounding box center [389, 137] width 29 height 7
select select "same"
click at [375, 134] on select "blame same straight than" at bounding box center [389, 137] width 29 height 7
click at [282, 144] on select "exercise rationalize stated subjected" at bounding box center [291, 146] width 29 height 7
select select "rationalize"
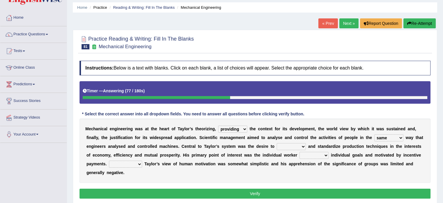
click at [277, 143] on select "exercise rationalize stated subjected" at bounding box center [291, 146] width 29 height 7
click at [306, 155] on select "playing pursuing stopping staying" at bounding box center [314, 155] width 29 height 7
select select "pursuing"
click at [300, 152] on select "playing pursuing stopping staying" at bounding box center [314, 155] width 29 height 7
click at [316, 156] on select "playing pursuing stopping staying" at bounding box center [314, 155] width 29 height 7
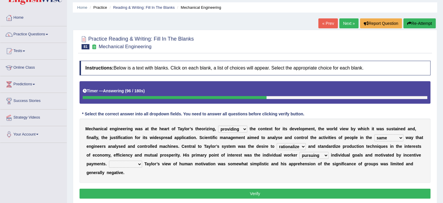
click at [320, 157] on select "playing pursuing stopping staying" at bounding box center [314, 155] width 29 height 7
click at [124, 164] on select "Greatly Shortly Undoubtedly Slowly" at bounding box center [125, 163] width 33 height 7
select select "Undoubtedly"
click at [109, 160] on select "Greatly Shortly Undoubtedly Slowly" at bounding box center [125, 163] width 33 height 7
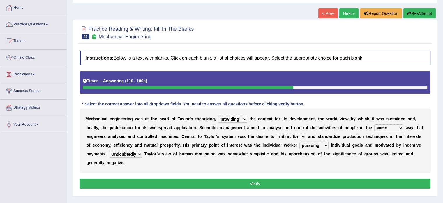
click at [246, 183] on button "Verify" at bounding box center [255, 183] width 351 height 10
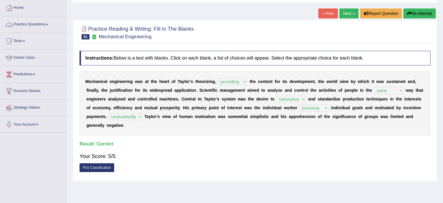
click at [38, 25] on link "Practice Questions" at bounding box center [33, 23] width 66 height 15
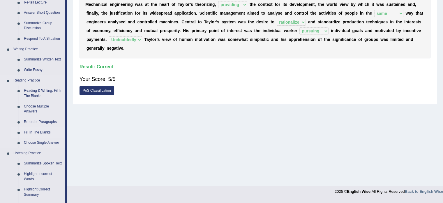
scroll to position [107, 0]
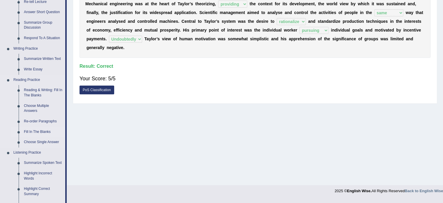
click at [36, 132] on link "Fill In The Blanks" at bounding box center [43, 132] width 44 height 10
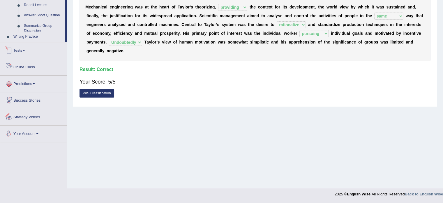
scroll to position [261, 0]
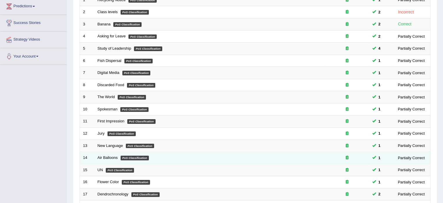
scroll to position [175, 0]
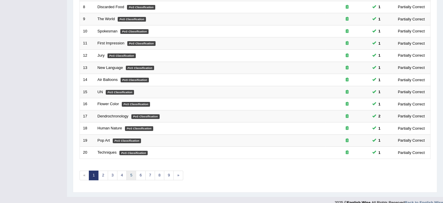
click at [127, 175] on link "5" at bounding box center [132, 175] width 10 height 10
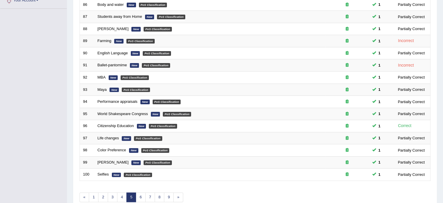
scroll to position [182, 0]
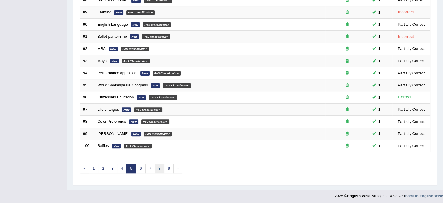
click at [155, 167] on link "8" at bounding box center [160, 169] width 10 height 10
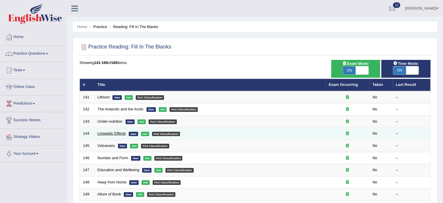
click at [111, 133] on link "Linguistic Effects" at bounding box center [112, 133] width 28 height 4
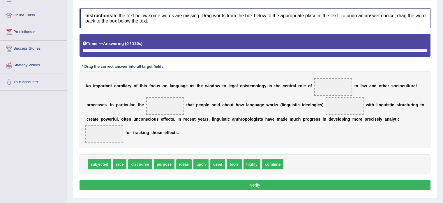
scroll to position [78, 0]
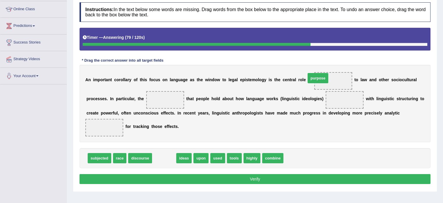
drag, startPoint x: 162, startPoint y: 158, endPoint x: 316, endPoint y: 79, distance: 173.2
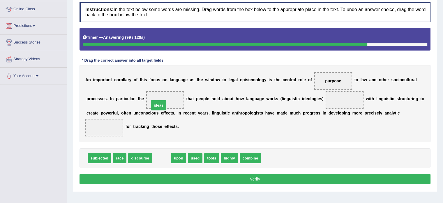
drag, startPoint x: 161, startPoint y: 157, endPoint x: 159, endPoint y: 102, distance: 55.2
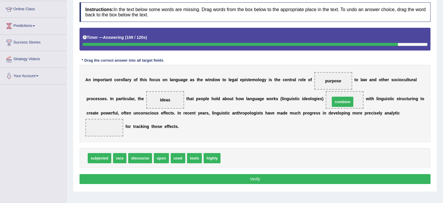
drag, startPoint x: 233, startPoint y: 159, endPoint x: 343, endPoint y: 102, distance: 123.2
